Goal: Task Accomplishment & Management: Manage account settings

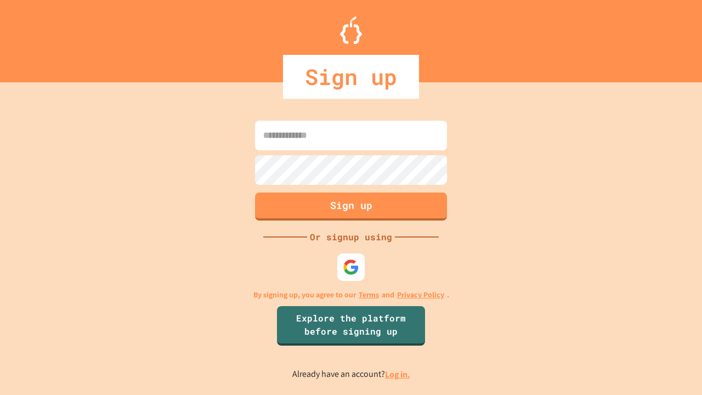
click at [398, 374] on link "Log in." at bounding box center [397, 375] width 25 height 12
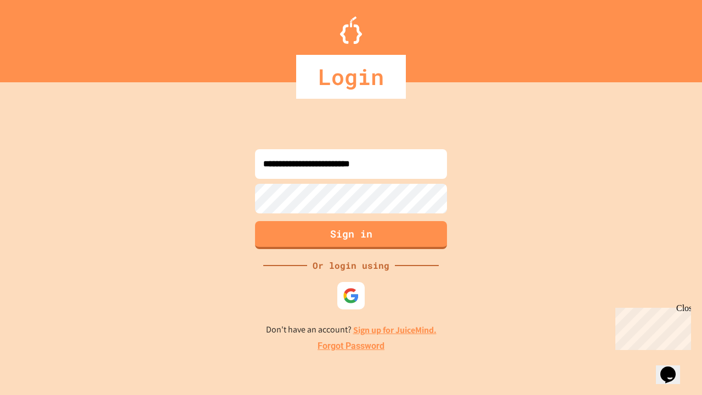
type input "**********"
